Goal: Navigation & Orientation: Go to known website

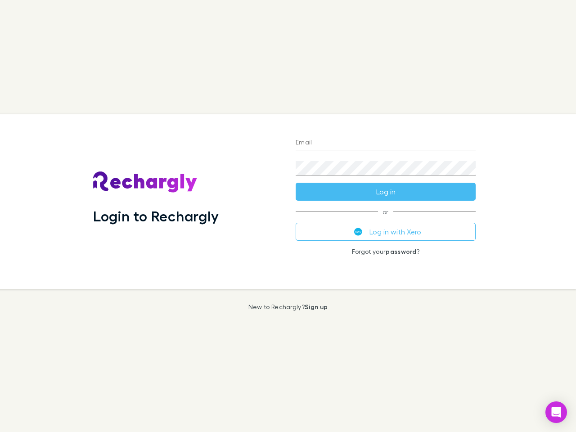
click at [288, 216] on div "Login to Rechargly" at bounding box center [187, 201] width 202 height 175
click at [386, 143] on input "Email" at bounding box center [386, 143] width 180 height 14
click at [386, 192] on form "Email Password Log in" at bounding box center [386, 165] width 180 height 72
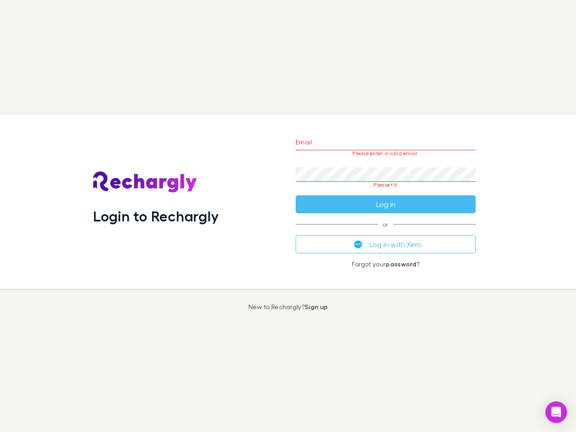
click at [386, 232] on div "Email Please enter a valid email. Password Please fill Log in or Log in with Xe…" at bounding box center [385, 201] width 194 height 175
click at [556, 412] on icon "Open Intercom Messenger" at bounding box center [556, 412] width 9 height 11
